Goal: Task Accomplishment & Management: Use online tool/utility

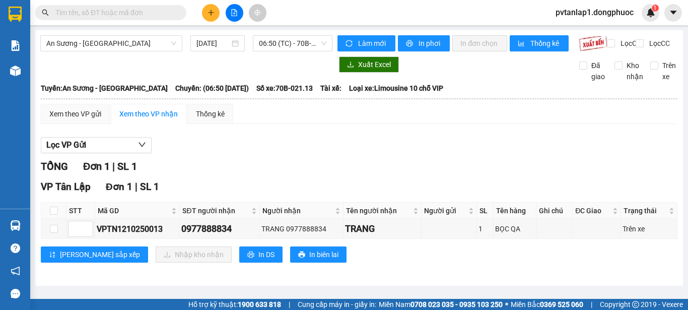
scroll to position [1, 0]
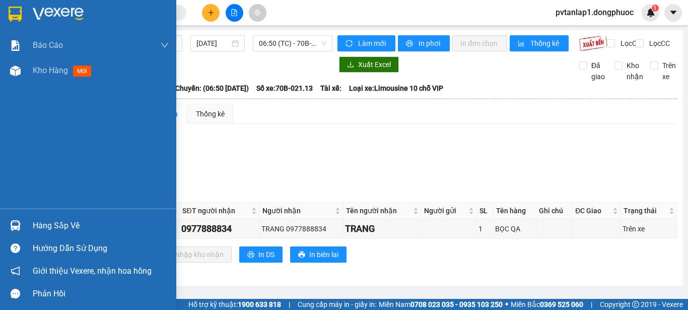
click at [19, 8] on img at bounding box center [15, 14] width 13 height 15
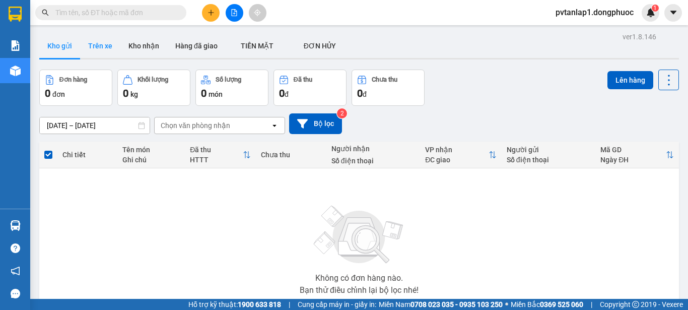
click at [110, 43] on button "Trên xe" at bounding box center [100, 46] width 40 height 24
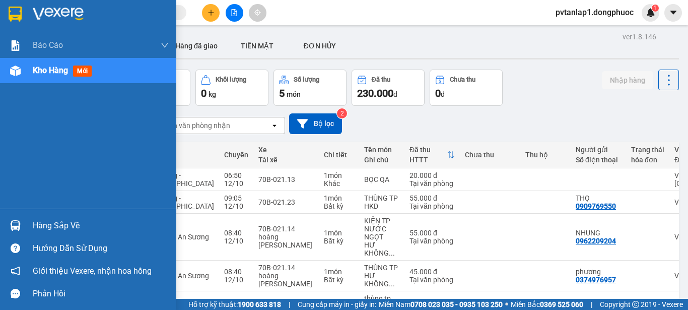
drag, startPoint x: 27, startPoint y: 224, endPoint x: 111, endPoint y: 233, distance: 85.1
click at [28, 224] on div "Hàng sắp về" at bounding box center [88, 225] width 176 height 23
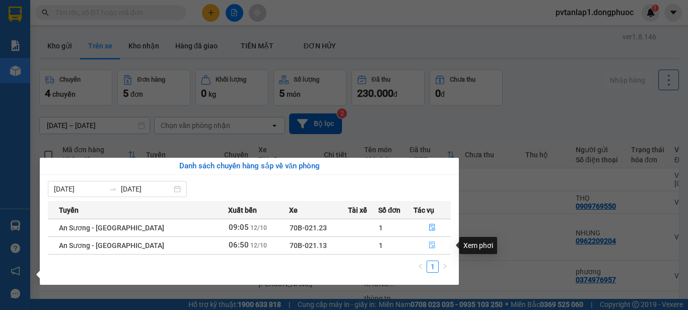
click at [433, 239] on button "button" at bounding box center [432, 245] width 36 height 16
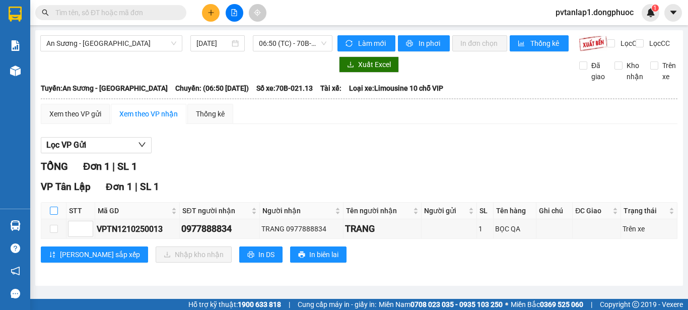
click at [56, 215] on input "checkbox" at bounding box center [54, 211] width 8 height 8
checkbox input "true"
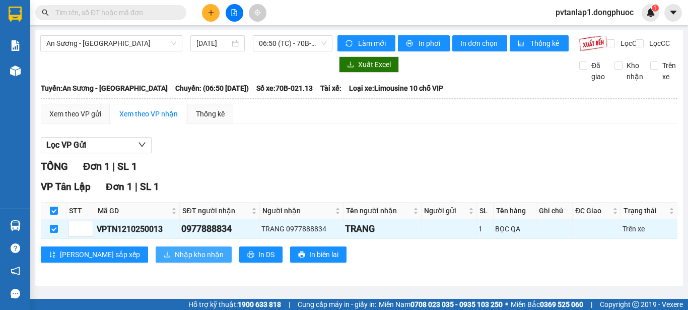
click at [175, 260] on span "Nhập kho nhận" at bounding box center [199, 254] width 49 height 11
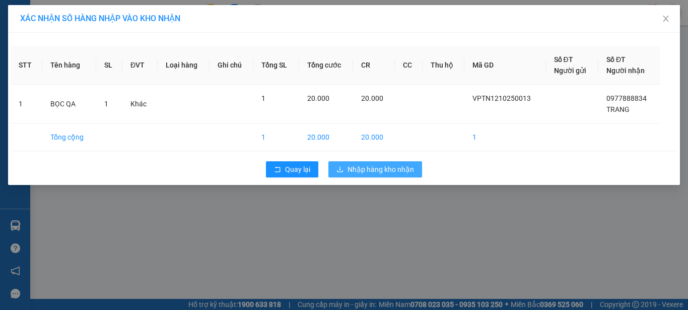
click at [356, 162] on button "Nhập hàng kho nhận" at bounding box center [375, 169] width 94 height 16
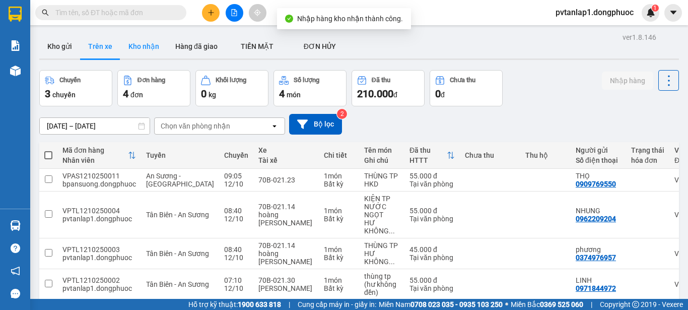
click at [142, 45] on button "Kho nhận" at bounding box center [143, 46] width 47 height 24
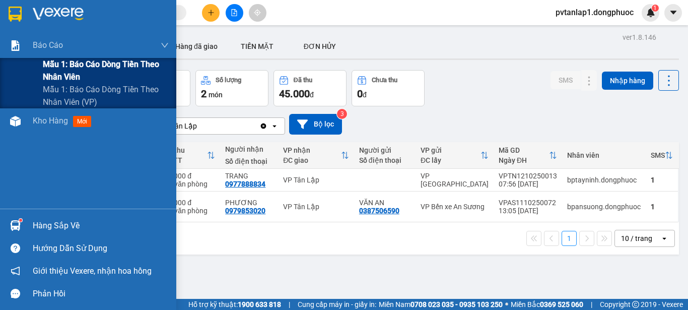
click at [105, 71] on span "Mẫu 1: Báo cáo dòng tiền theo nhân viên" at bounding box center [106, 70] width 126 height 25
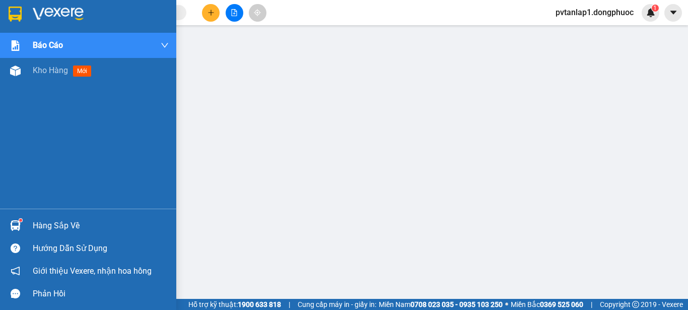
click at [16, 227] on img at bounding box center [15, 225] width 11 height 11
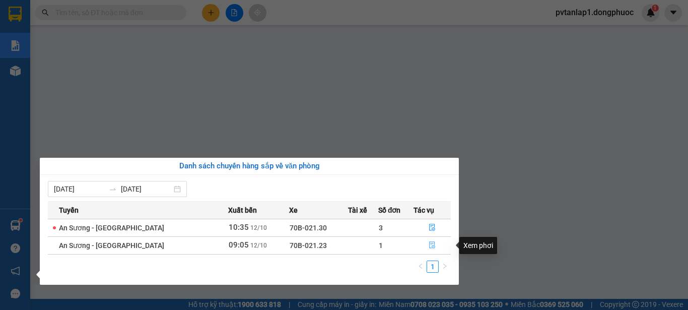
click at [429, 246] on icon "file-done" at bounding box center [432, 244] width 7 height 7
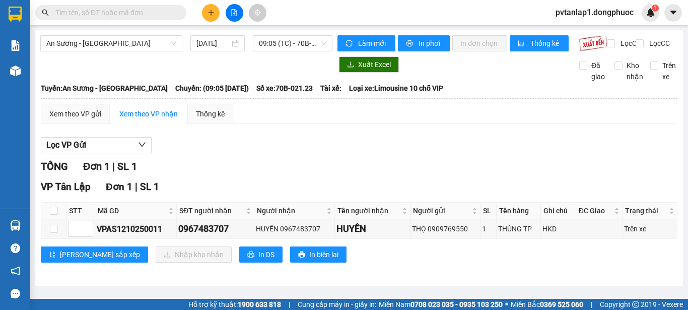
scroll to position [1, 0]
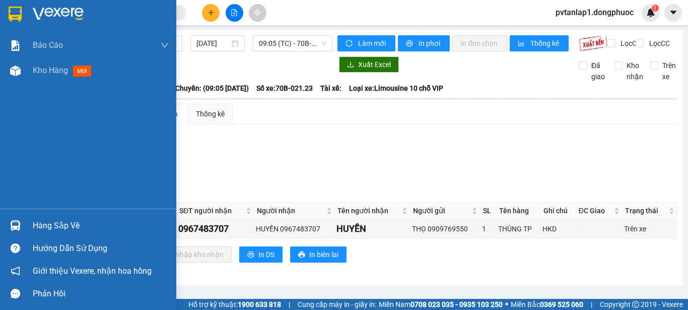
click at [45, 221] on div "Hàng sắp về" at bounding box center [101, 225] width 136 height 15
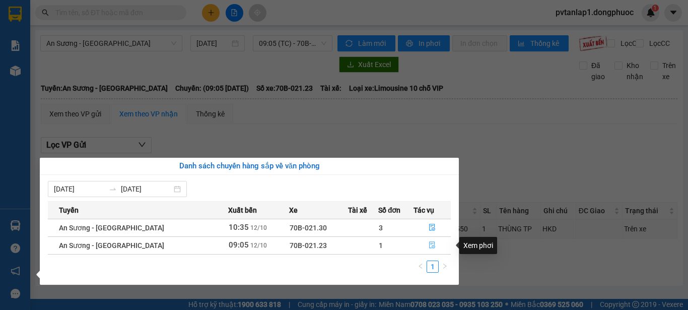
click at [431, 247] on icon "file-done" at bounding box center [432, 245] width 6 height 7
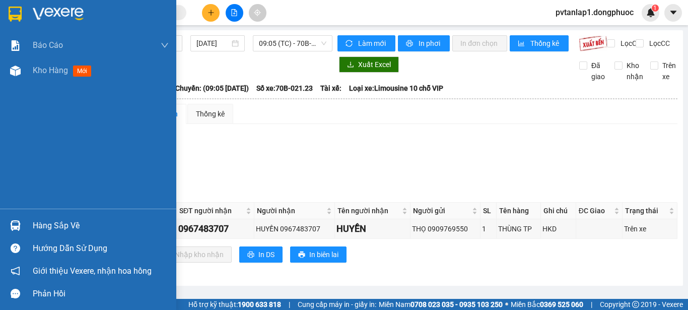
click at [3, 217] on div "Hàng sắp về" at bounding box center [88, 225] width 176 height 23
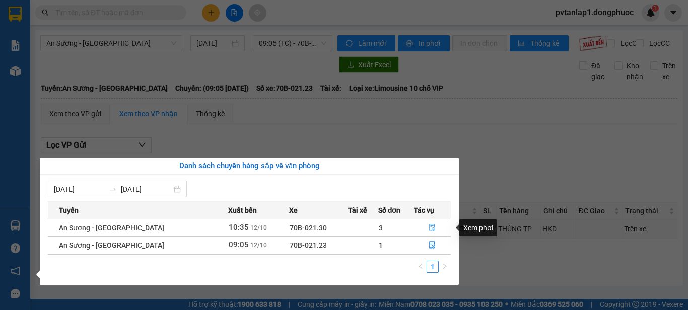
click at [425, 228] on button "button" at bounding box center [432, 228] width 36 height 16
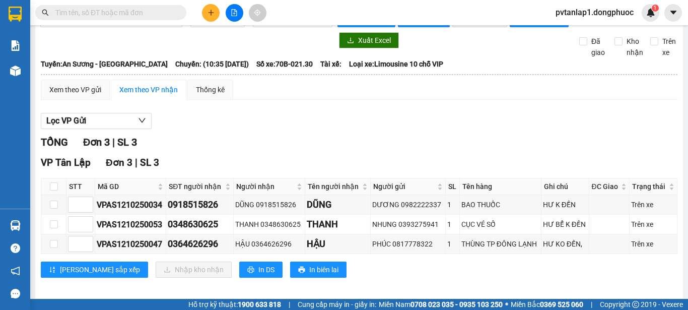
scroll to position [40, 0]
